Goal: Information Seeking & Learning: Compare options

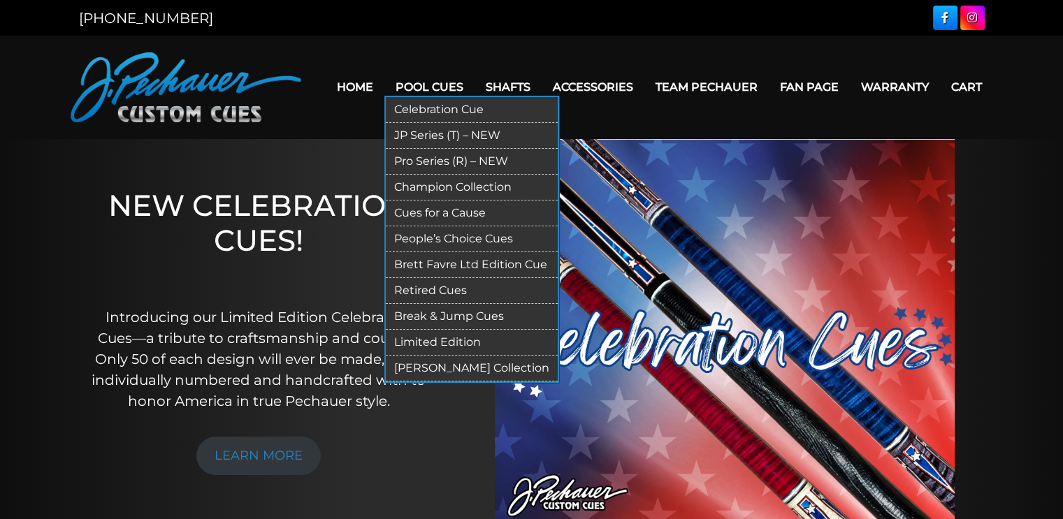
click at [465, 258] on link "Brett Favre Ltd Edition Cue" at bounding box center [472, 265] width 172 height 26
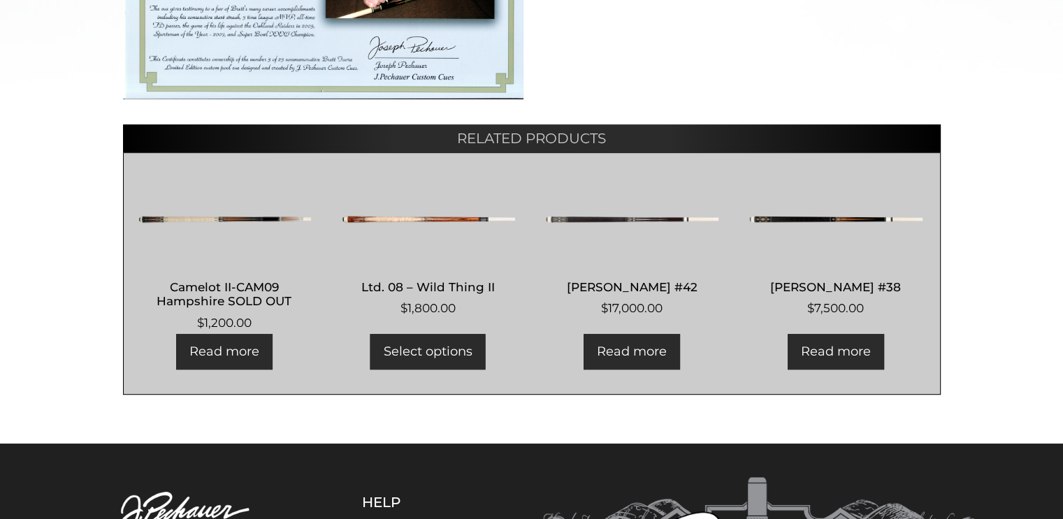
scroll to position [729, 0]
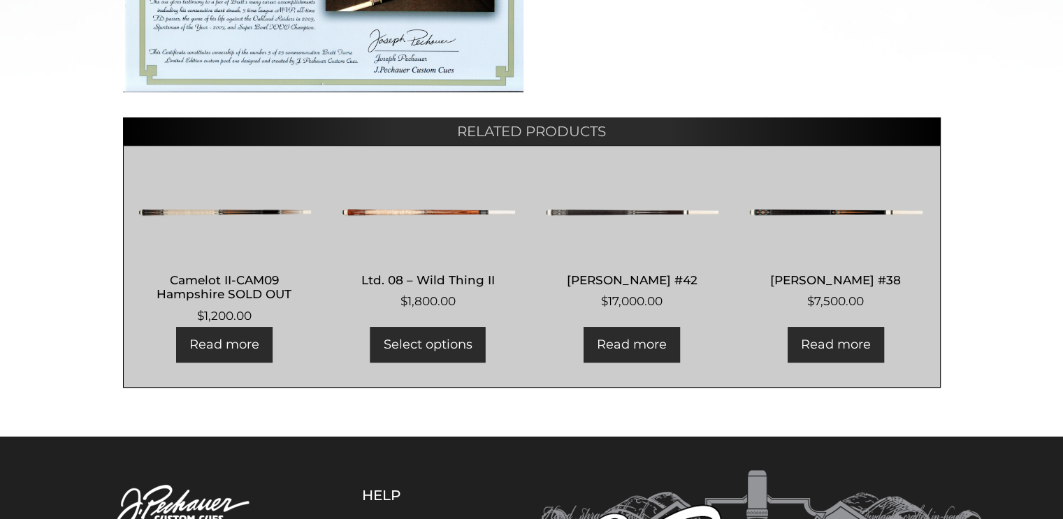
click at [260, 209] on img at bounding box center [225, 213] width 174 height 84
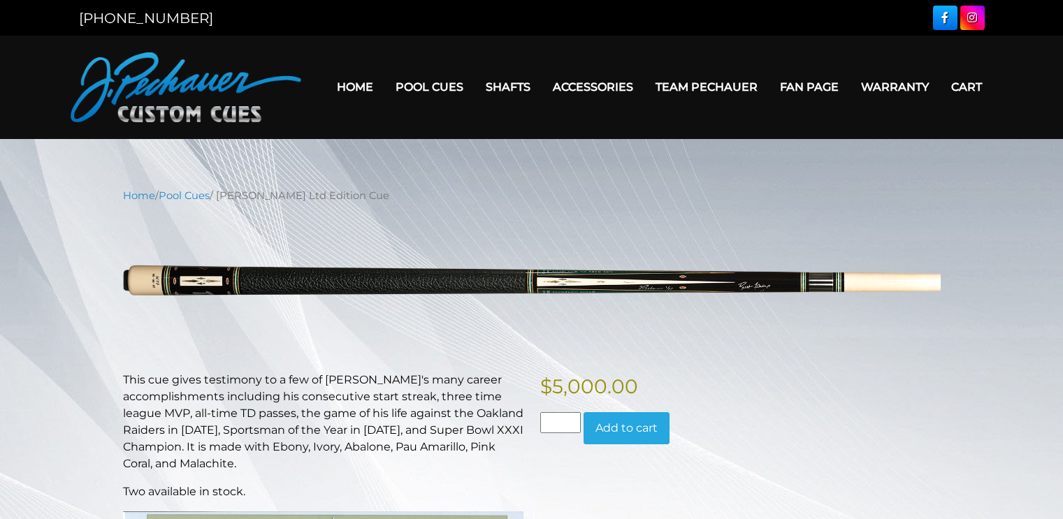
scroll to position [729, 0]
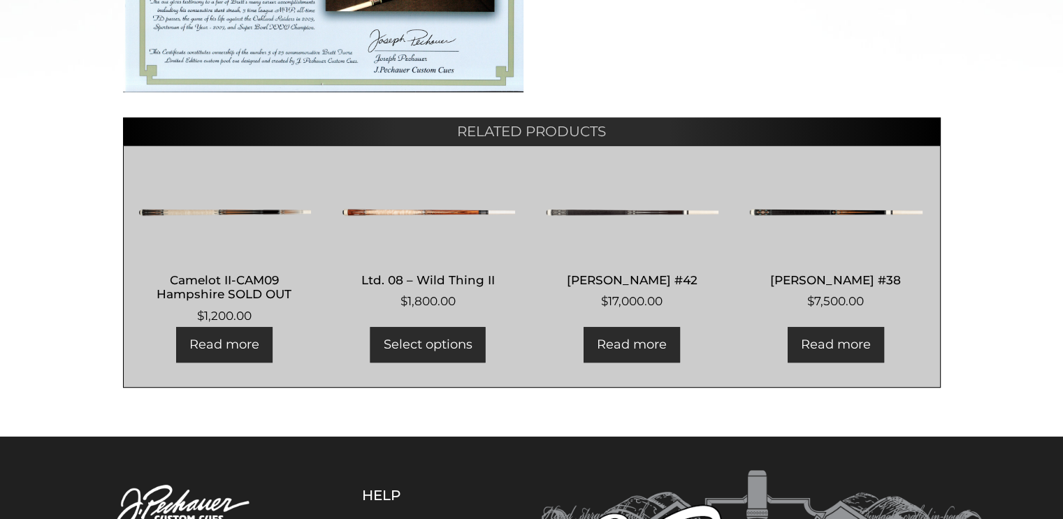
click at [650, 280] on h2 "[PERSON_NAME] #42" at bounding box center [632, 280] width 174 height 26
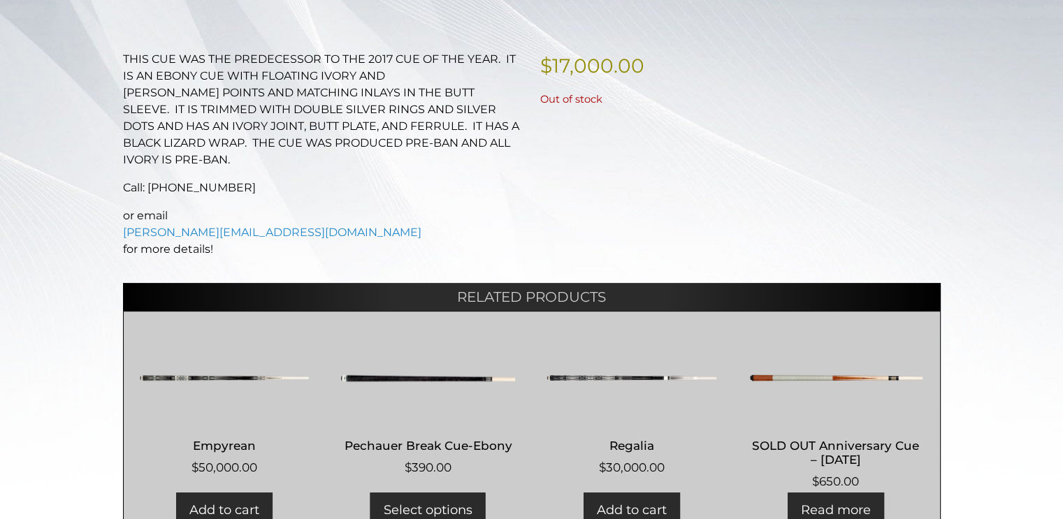
scroll to position [354, 0]
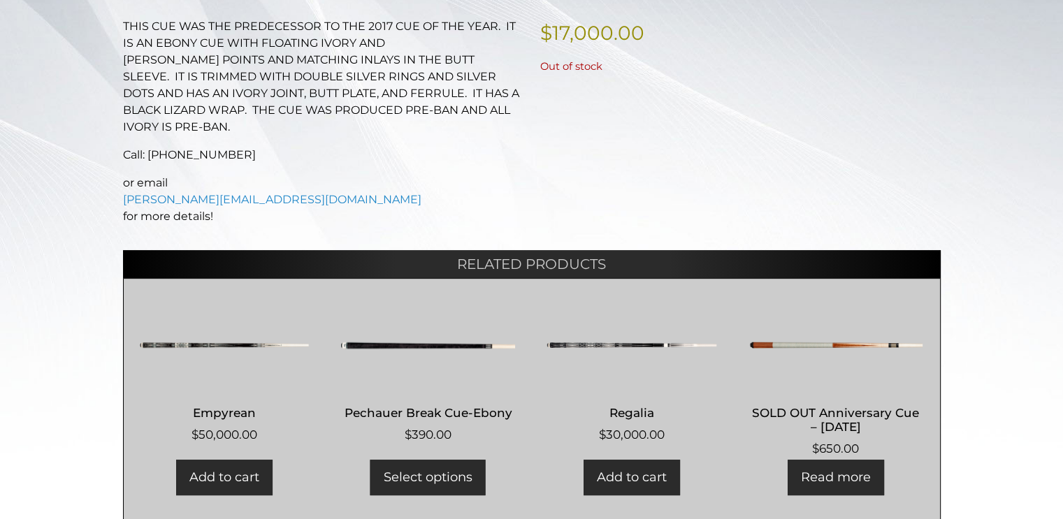
click at [645, 400] on h2 "Regalia" at bounding box center [632, 413] width 174 height 26
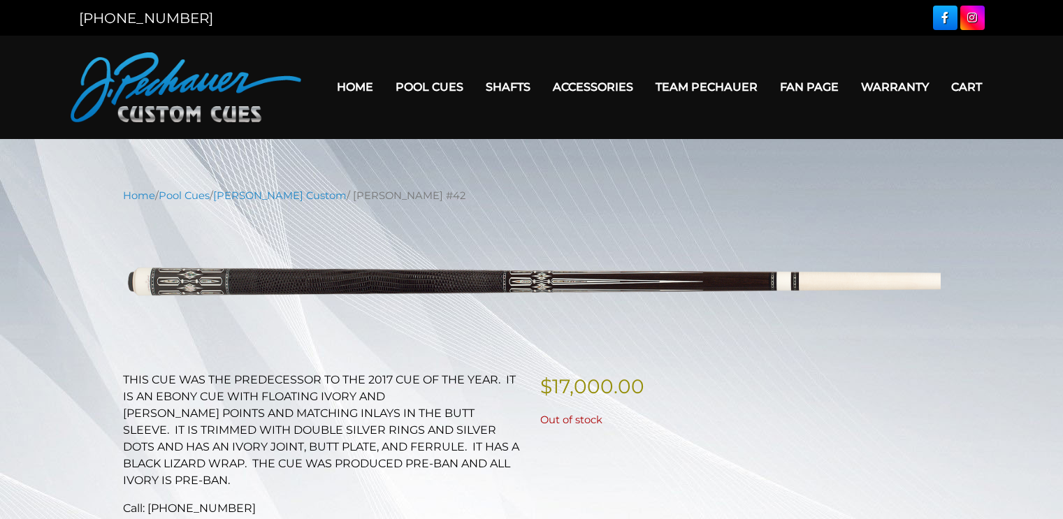
scroll to position [354, 0]
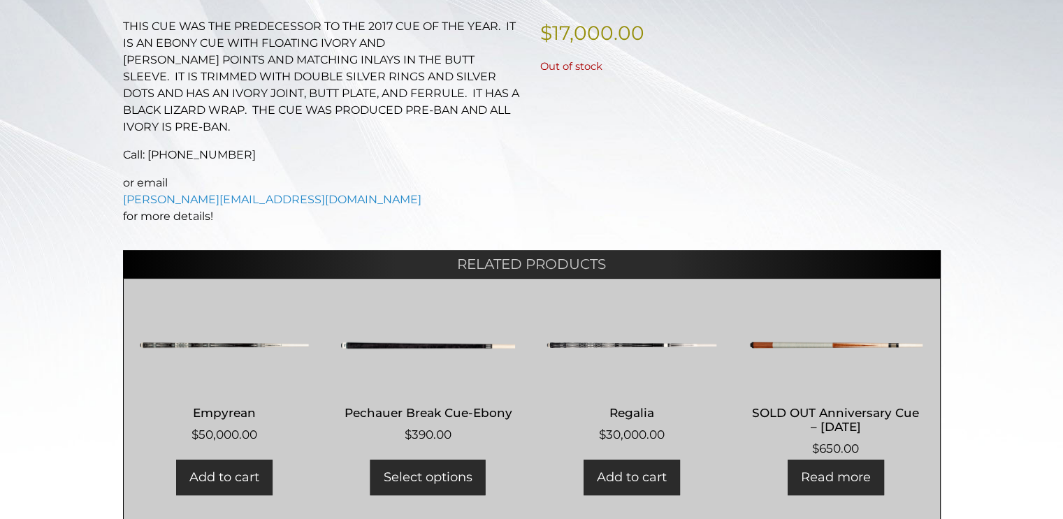
click at [850, 324] on img at bounding box center [836, 345] width 174 height 84
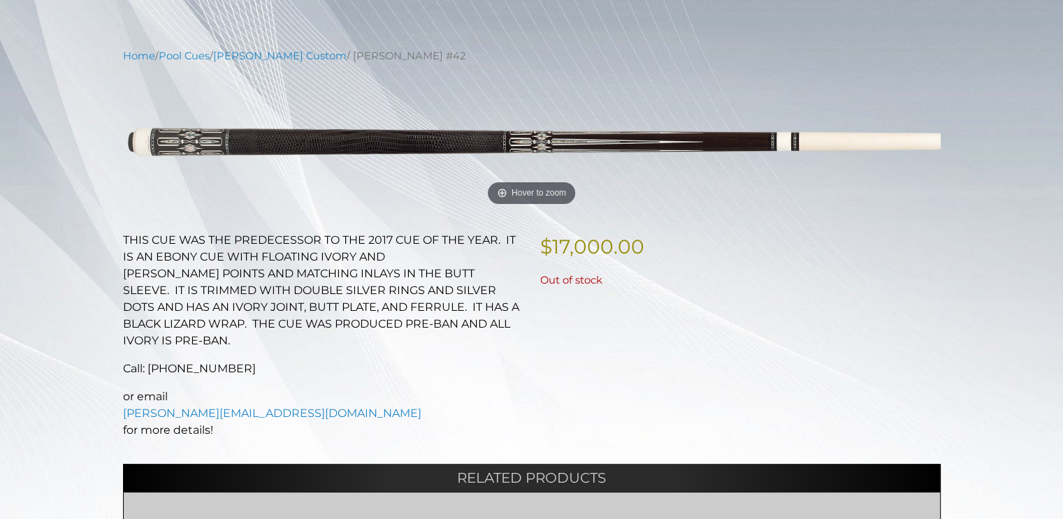
scroll to position [115, 0]
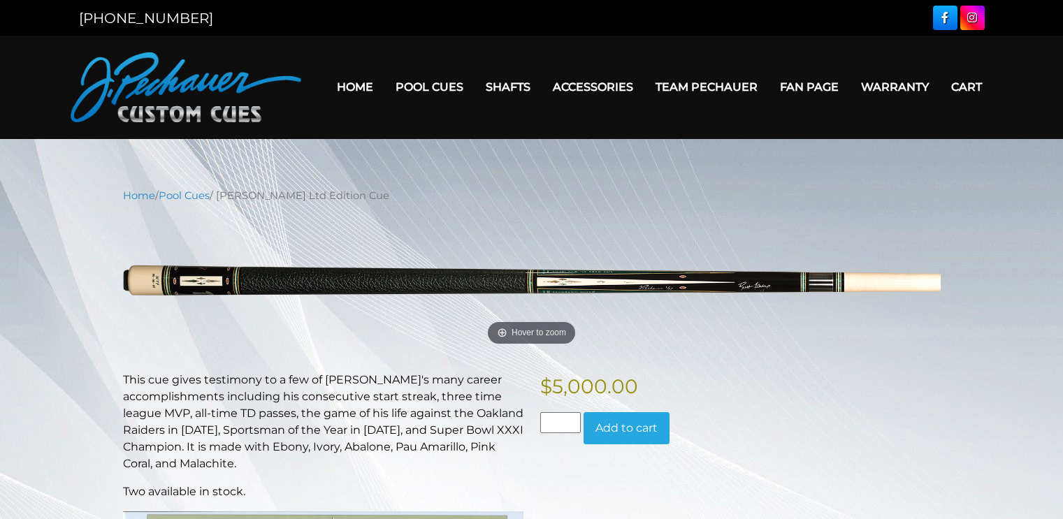
scroll to position [729, 0]
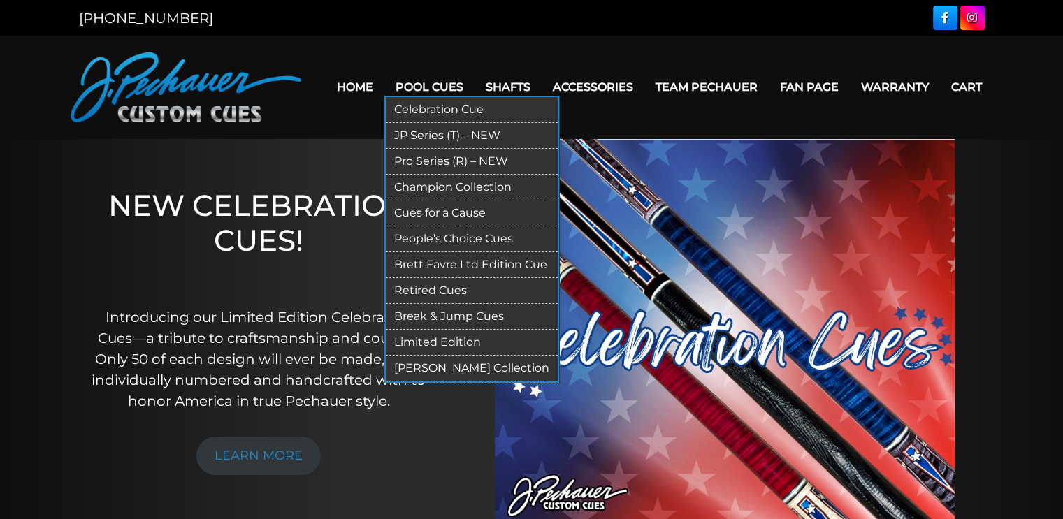
click at [461, 363] on link "[PERSON_NAME] Collection" at bounding box center [472, 369] width 172 height 26
